Goal: Information Seeking & Learning: Learn about a topic

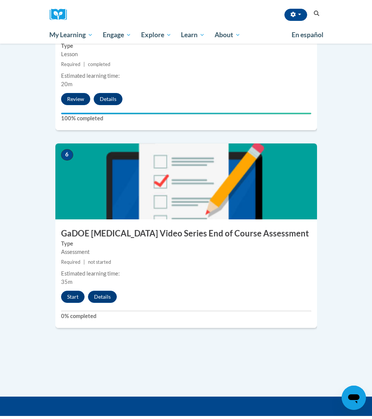
scroll to position [1074, 0]
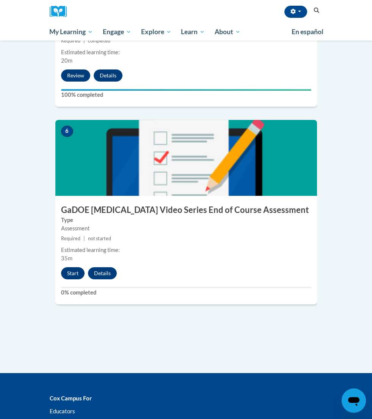
click at [74, 267] on button "Start" at bounding box center [73, 273] width 24 height 12
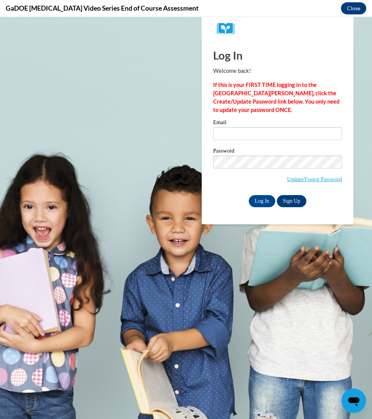
scroll to position [0, 0]
click at [257, 134] on input "Email" at bounding box center [277, 133] width 129 height 13
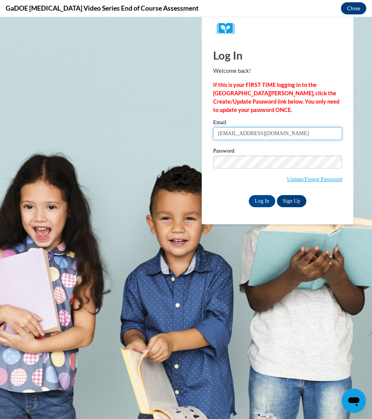
type input "920143313@student.ccga.edu"
click at [257, 196] on input "Log In" at bounding box center [262, 201] width 27 height 12
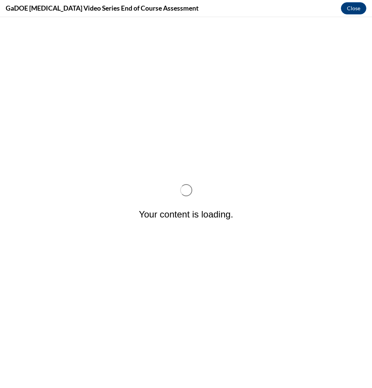
scroll to position [0, 0]
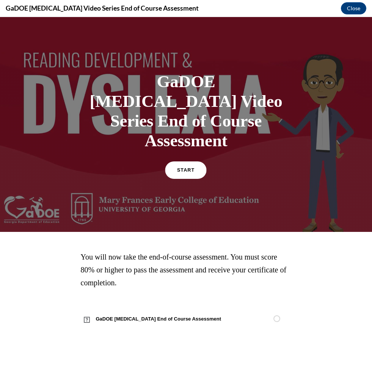
click at [183, 162] on link "START" at bounding box center [185, 170] width 41 height 17
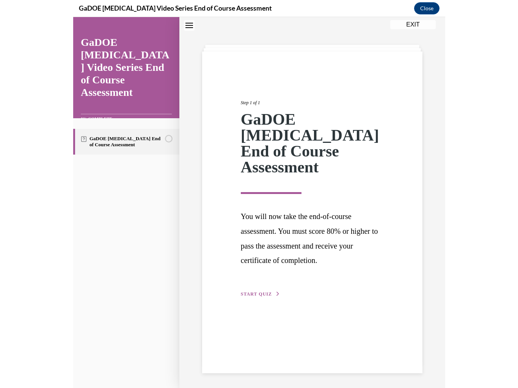
scroll to position [408, 0]
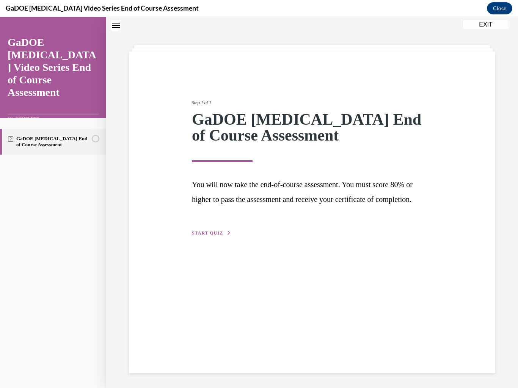
click at [220, 236] on span "START QUIZ" at bounding box center [207, 233] width 31 height 5
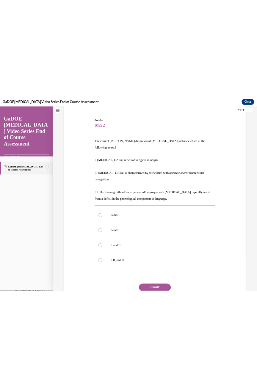
scroll to position [64, 0]
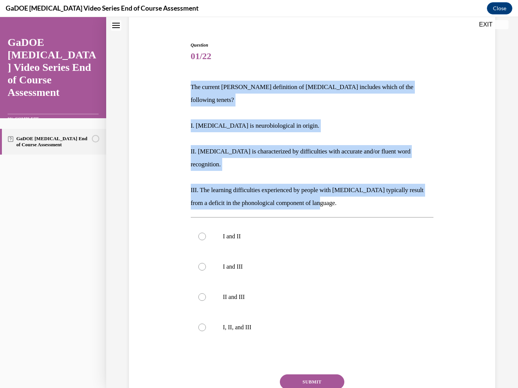
drag, startPoint x: 191, startPoint y: 86, endPoint x: 342, endPoint y: 181, distance: 178.9
click at [257, 181] on div "The current IDA definition of dyslexia includes which of the following tenets? …" at bounding box center [312, 145] width 243 height 129
copy div "The current IDA definition of dyslexia includes which of the following tenets? …"
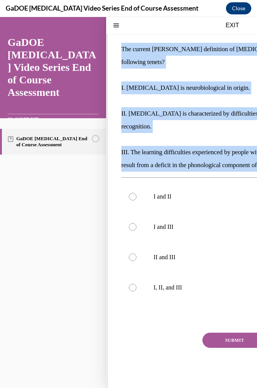
scroll to position [56, 0]
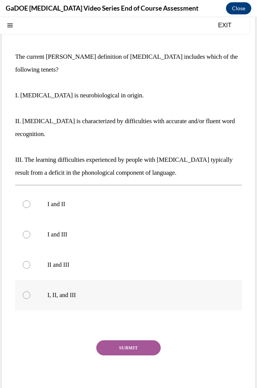
click at [101, 291] on label "I, II, and III" at bounding box center [128, 295] width 227 height 30
click at [30, 292] on input "I, II, and III" at bounding box center [27, 296] width 8 height 8
radio input "true"
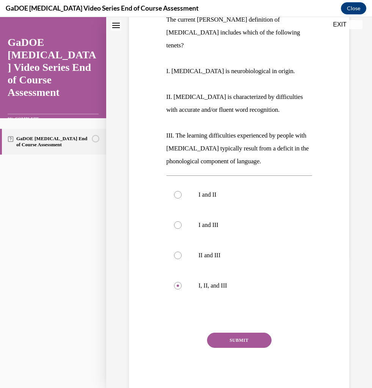
click at [248, 333] on button "SUBMIT" at bounding box center [239, 340] width 64 height 15
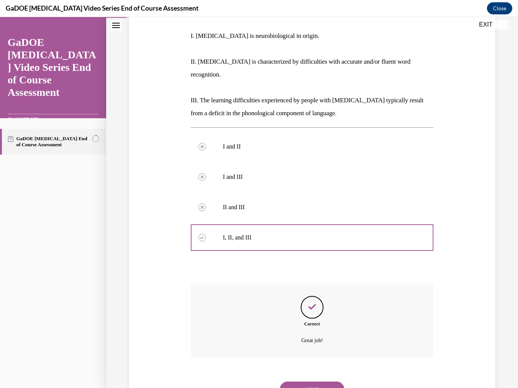
scroll to position [154, 0]
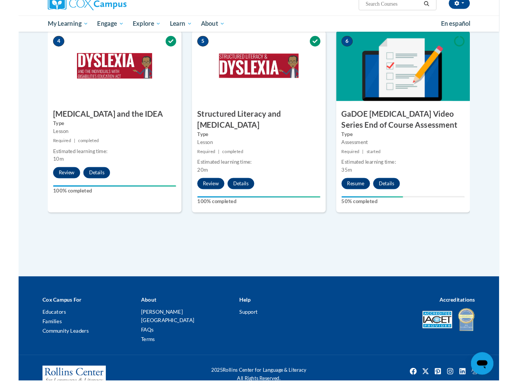
scroll to position [393, 0]
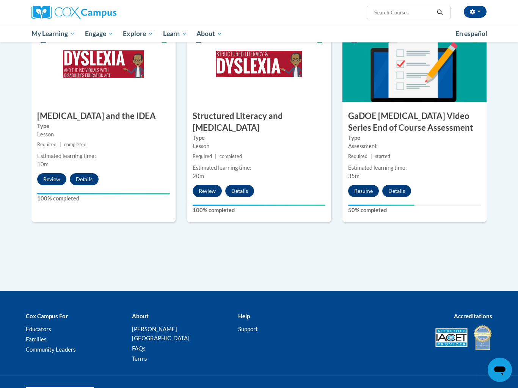
click at [364, 185] on button "Resume" at bounding box center [363, 191] width 31 height 12
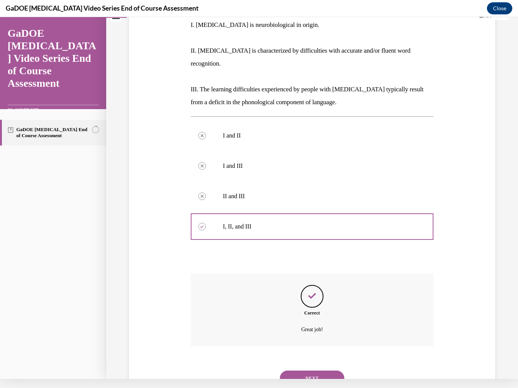
scroll to position [154, 0]
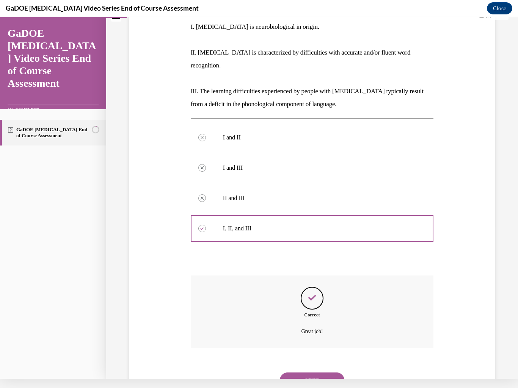
click at [433, 276] on div "Correct Great job!" at bounding box center [312, 312] width 243 height 73
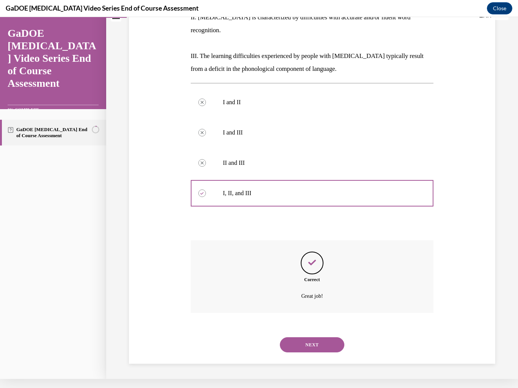
click at [321, 337] on button "NEXT" at bounding box center [312, 344] width 64 height 15
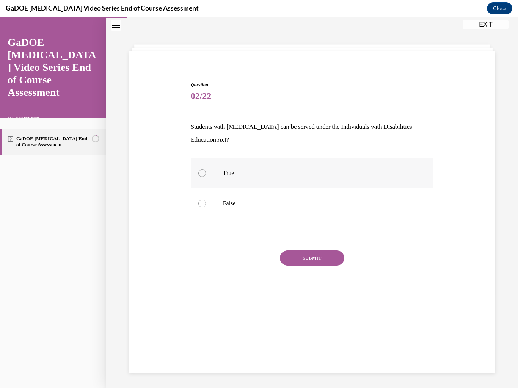
click at [235, 170] on p "True" at bounding box center [319, 173] width 192 height 8
click at [206, 170] on input "True" at bounding box center [202, 173] width 8 height 8
radio input "true"
click at [300, 256] on button "SUBMIT" at bounding box center [312, 258] width 64 height 15
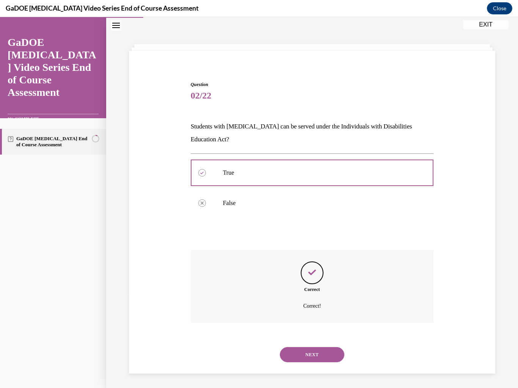
scroll to position [24, 0]
click at [426, 267] on div "Correct Correct!" at bounding box center [312, 287] width 243 height 73
click at [487, 26] on button "EXIT" at bounding box center [485, 24] width 45 height 9
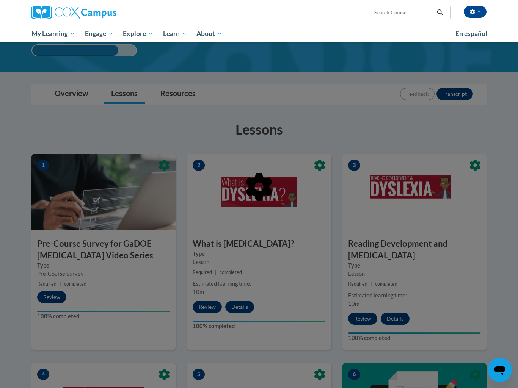
scroll to position [0, 0]
